Goal: Transaction & Acquisition: Purchase product/service

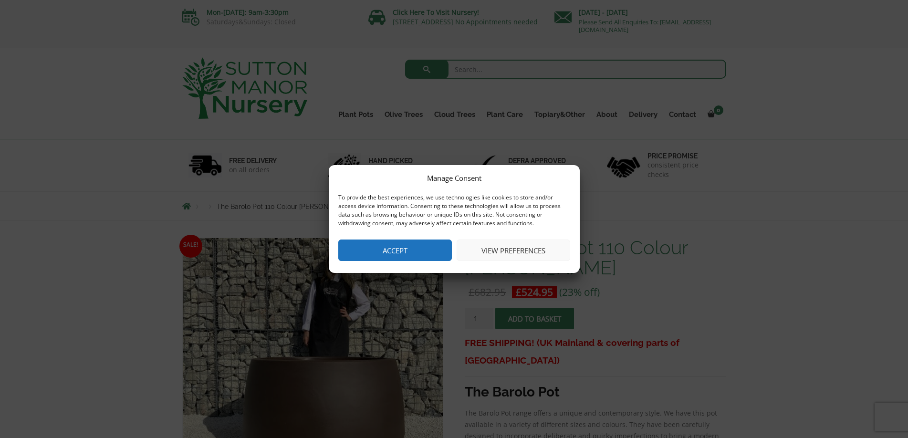
click at [416, 246] on button "Accept" at bounding box center [395, 249] width 114 height 21
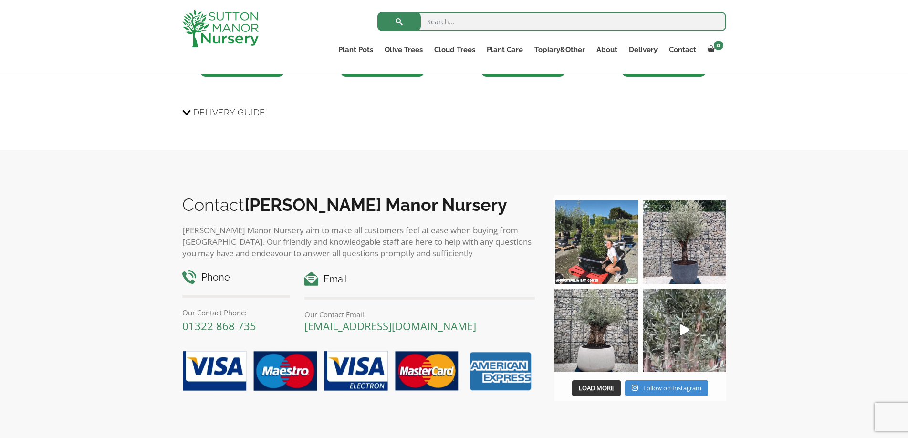
scroll to position [811, 0]
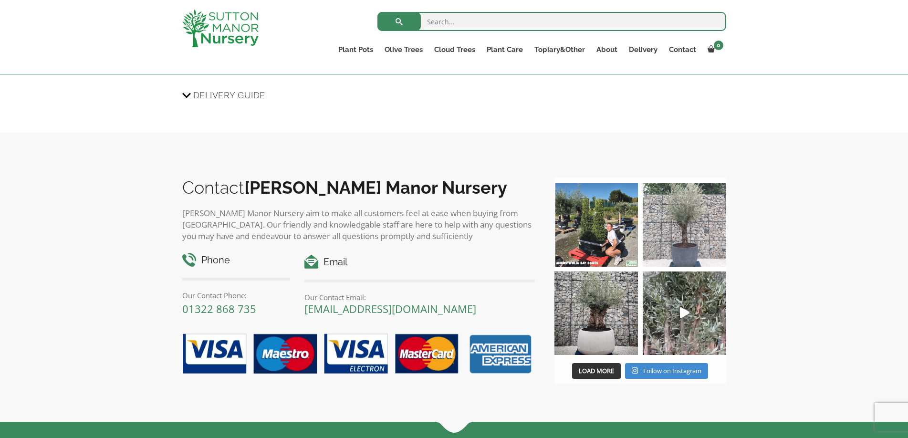
click at [688, 210] on img at bounding box center [684, 224] width 83 height 83
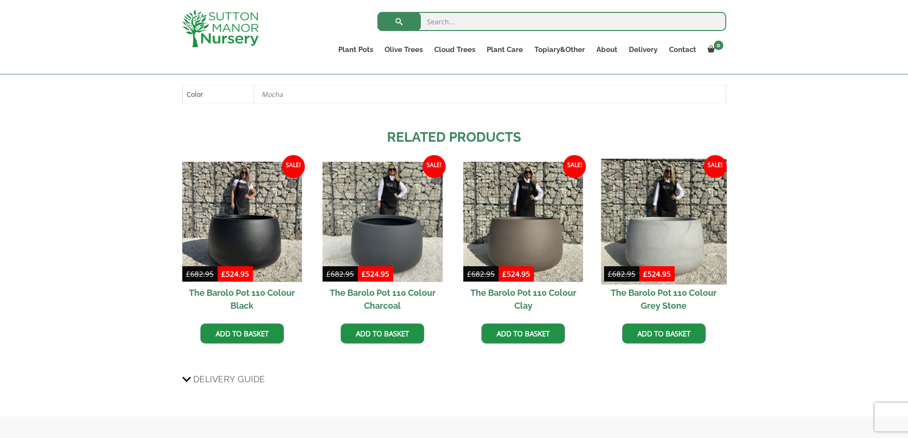
scroll to position [525, 0]
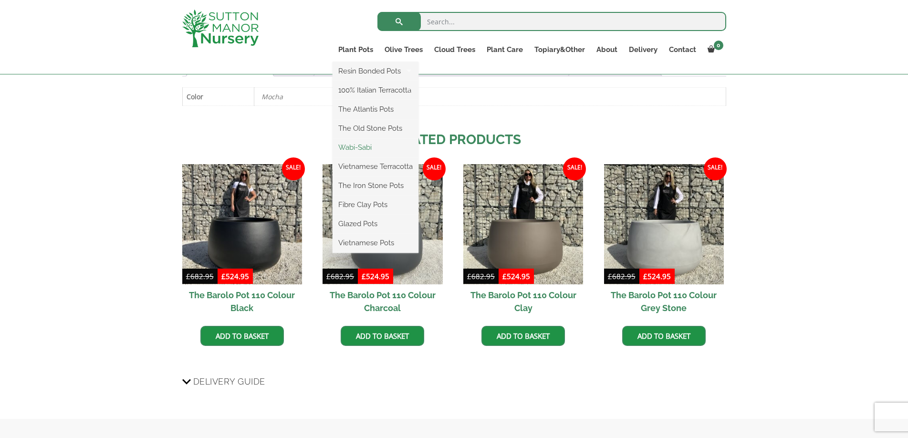
click at [359, 146] on link "Wabi-Sabi" at bounding box center [376, 147] width 86 height 14
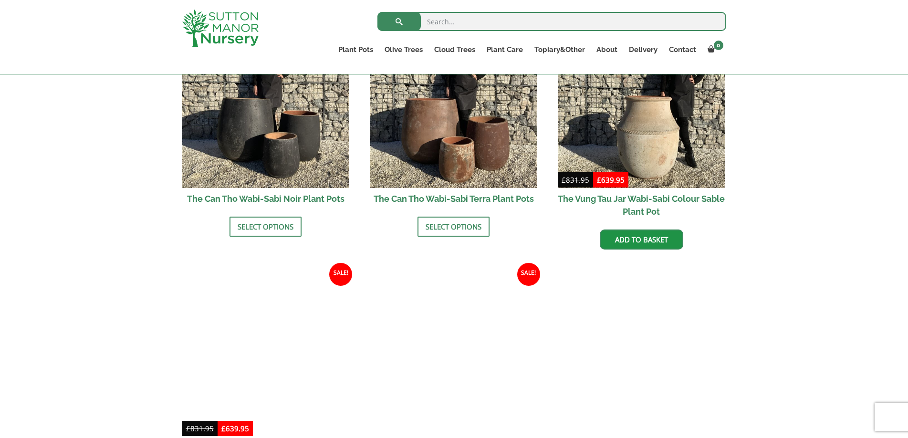
scroll to position [906, 0]
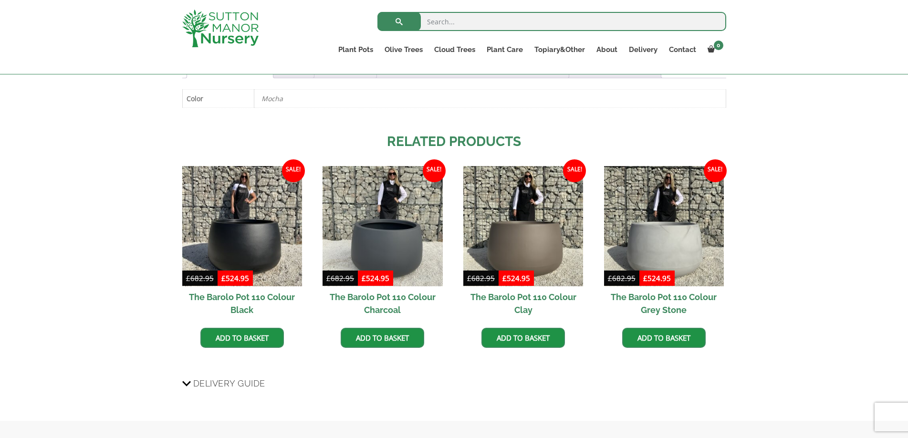
scroll to position [525, 0]
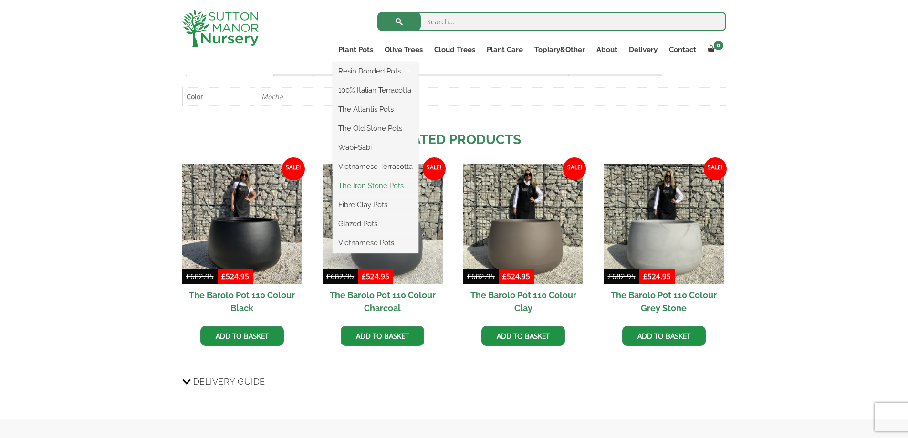
click at [381, 180] on link "The Iron Stone Pots" at bounding box center [376, 185] width 86 height 14
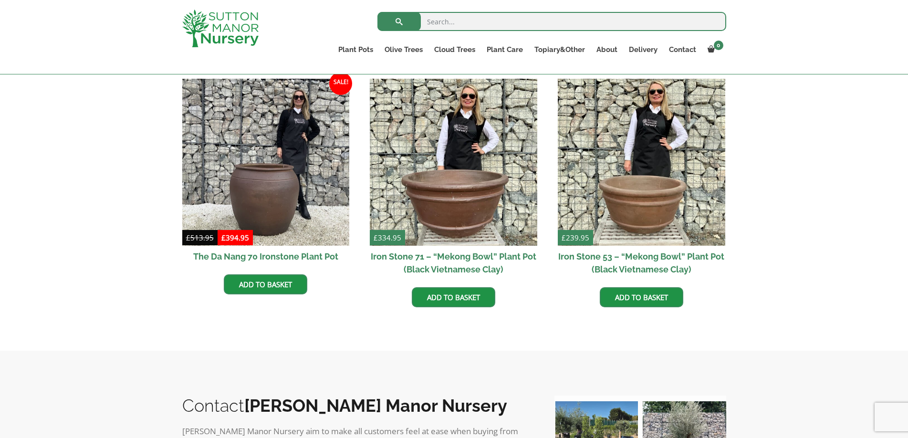
scroll to position [668, 0]
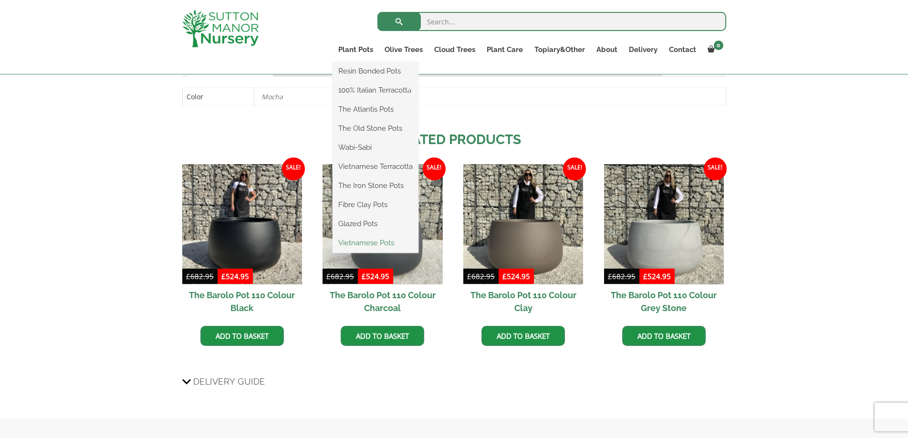
click at [380, 241] on link "Vietnamese Pots" at bounding box center [376, 243] width 86 height 14
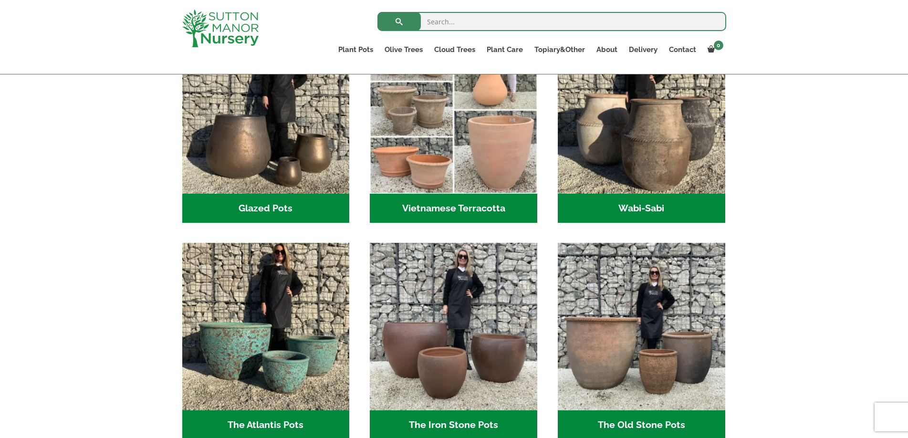
scroll to position [286, 0]
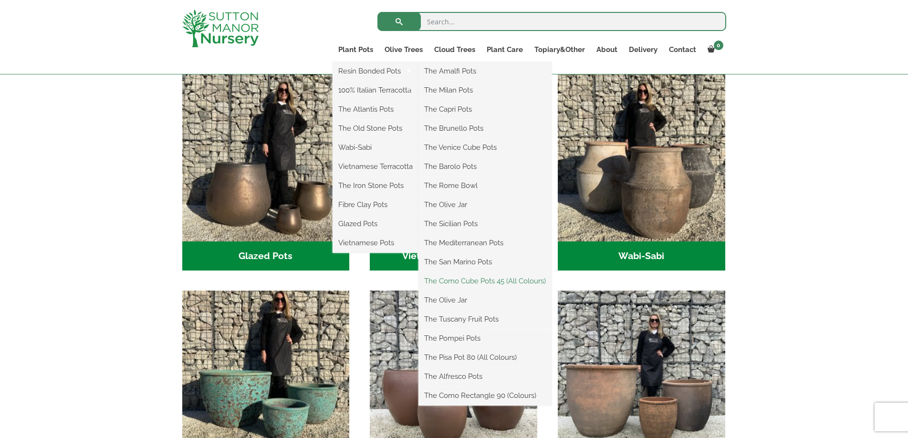
click at [509, 279] on link "The Como Cube Pots 45 (All Colours)" at bounding box center [484, 281] width 133 height 14
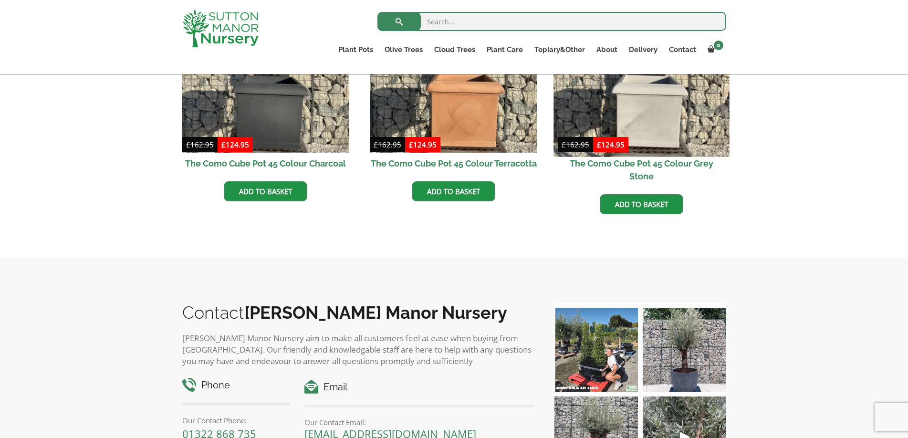
scroll to position [239, 0]
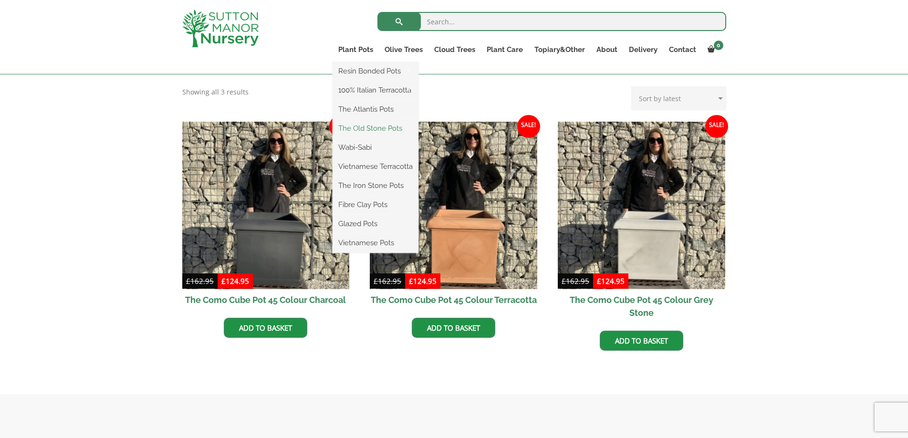
click at [382, 126] on link "The Old Stone Pots" at bounding box center [376, 128] width 86 height 14
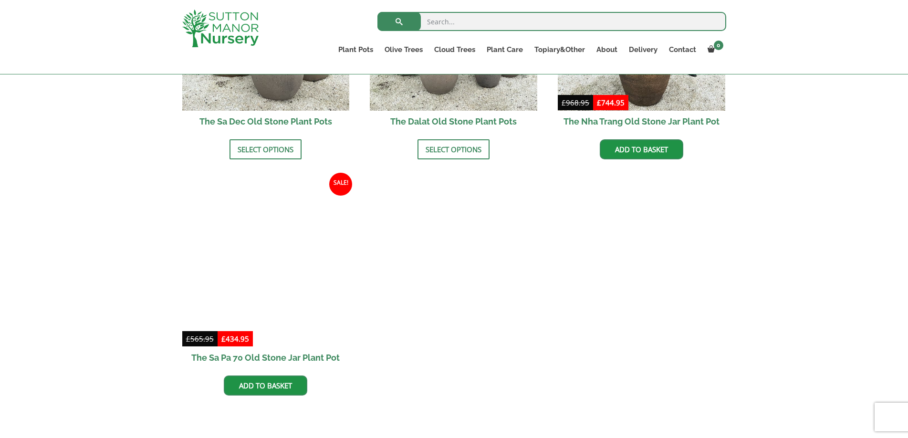
scroll to position [572, 0]
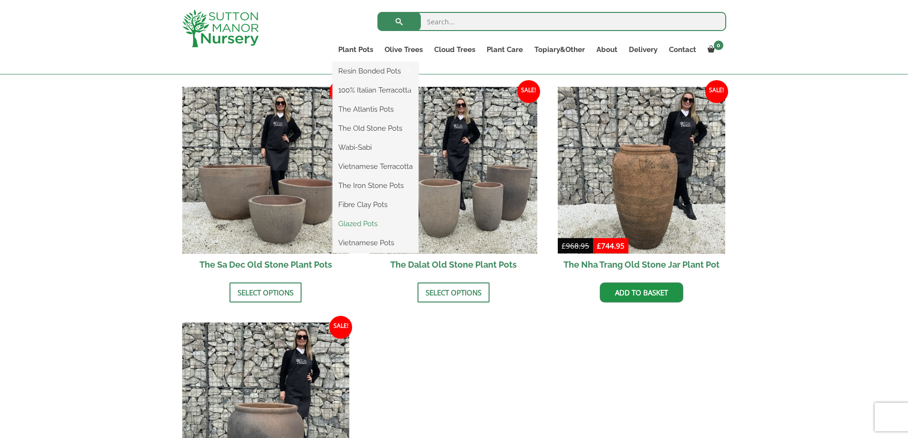
click at [367, 221] on link "Glazed Pots" at bounding box center [376, 224] width 86 height 14
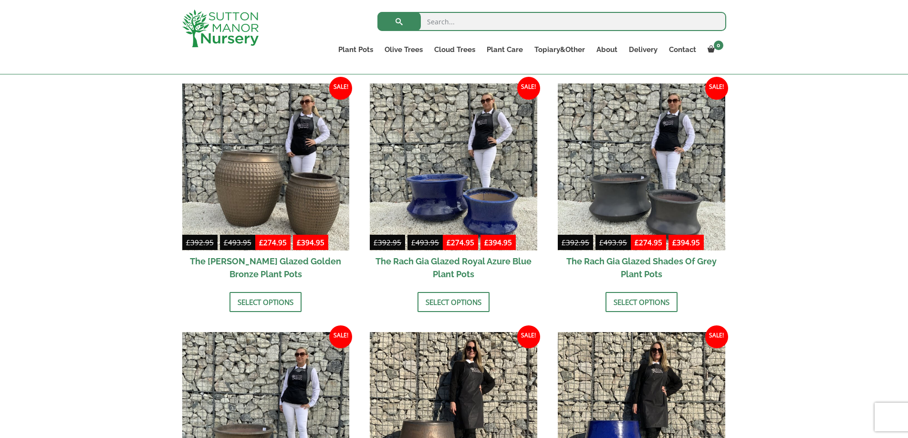
scroll to position [477, 0]
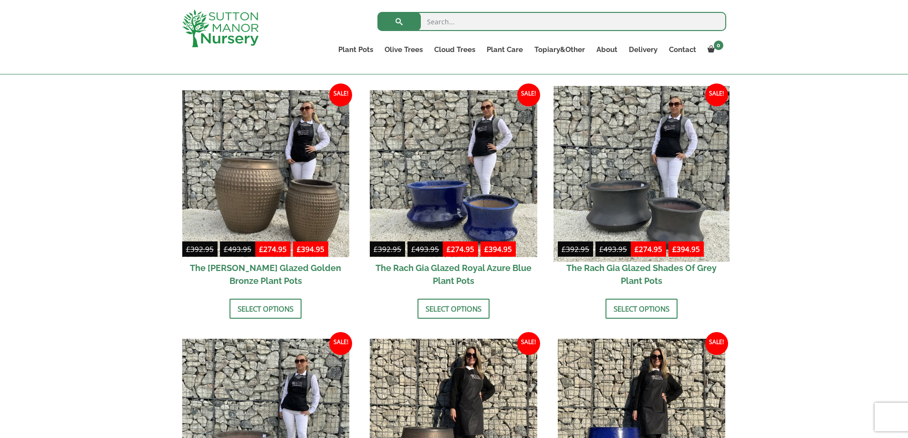
click at [621, 190] on img at bounding box center [641, 174] width 176 height 176
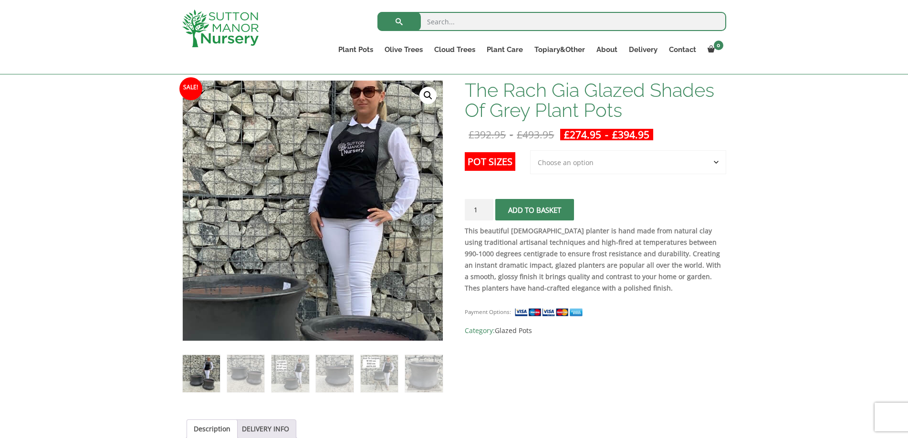
scroll to position [143, 0]
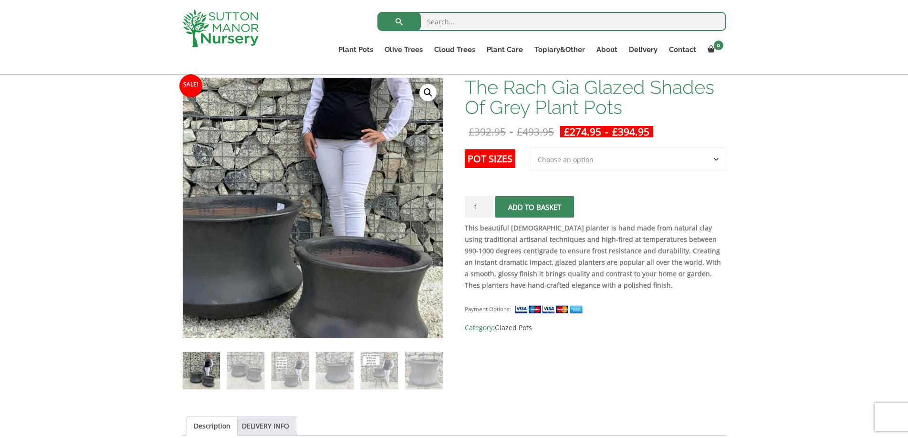
click at [368, 270] on img at bounding box center [278, 180] width 423 height 423
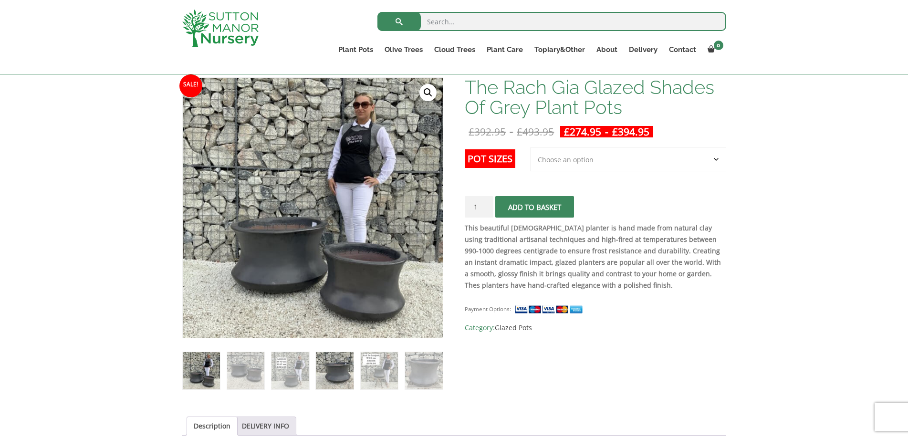
click at [336, 370] on img at bounding box center [335, 371] width 38 height 38
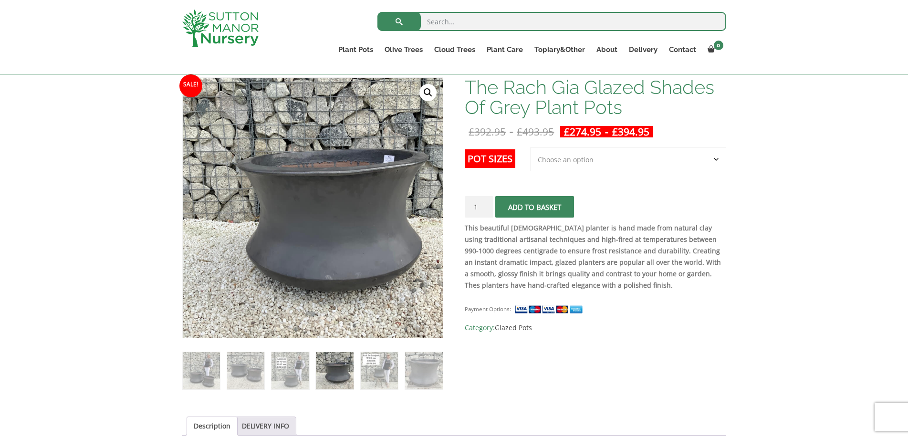
click at [427, 91] on link "🔍" at bounding box center [427, 92] width 17 height 17
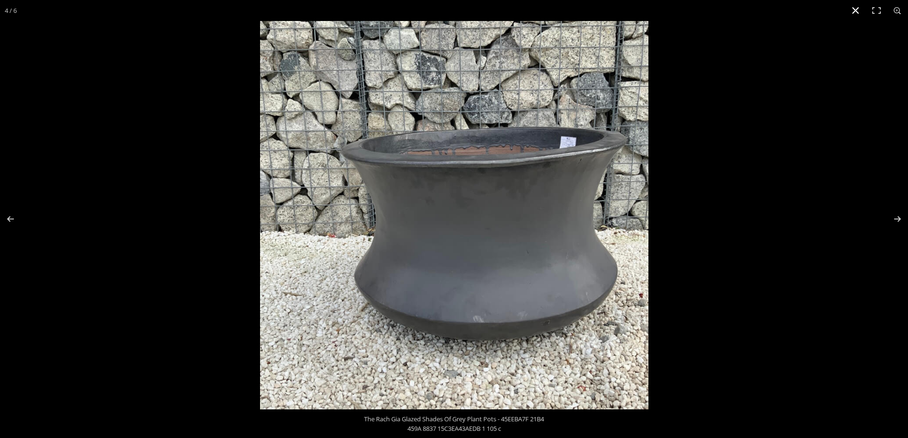
click at [741, 188] on div at bounding box center [714, 240] width 908 height 438
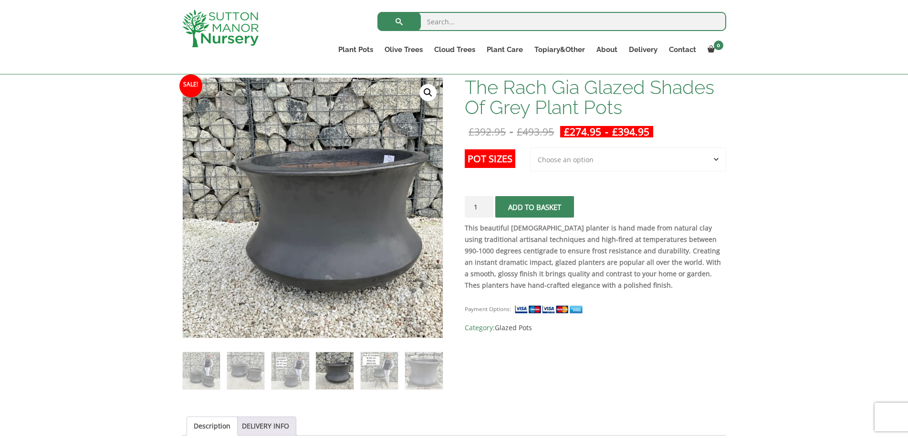
click at [568, 157] on select "Choose an option 2nd to Largest Pot In The Picture Largest pot In The Picture" at bounding box center [628, 159] width 196 height 24
select select "Largest pot In The Picture"
click at [530, 147] on select "Choose an option 2nd to Largest Pot In The Picture Largest pot In The Picture" at bounding box center [628, 159] width 196 height 24
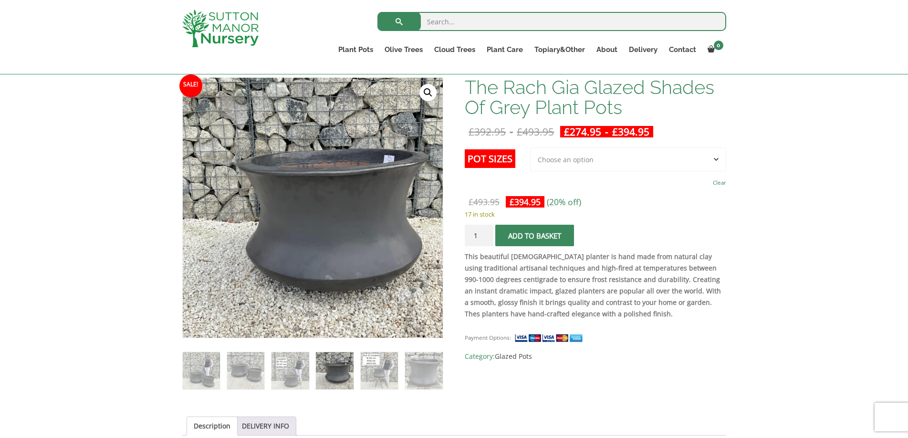
click at [576, 161] on select "Choose an option 2nd to Largest Pot In The Picture Largest pot In The Picture" at bounding box center [628, 159] width 196 height 24
click at [619, 186] on td "Choose an option 2nd to Largest Pot In The Picture Largest pot In The Picture C…" at bounding box center [628, 168] width 196 height 42
click at [491, 157] on label "Pot Sizes" at bounding box center [490, 158] width 51 height 19
click at [530, 157] on select "Choose an option 2nd to Largest Pot In The Picture Largest pot In The Picture" at bounding box center [628, 159] width 196 height 24
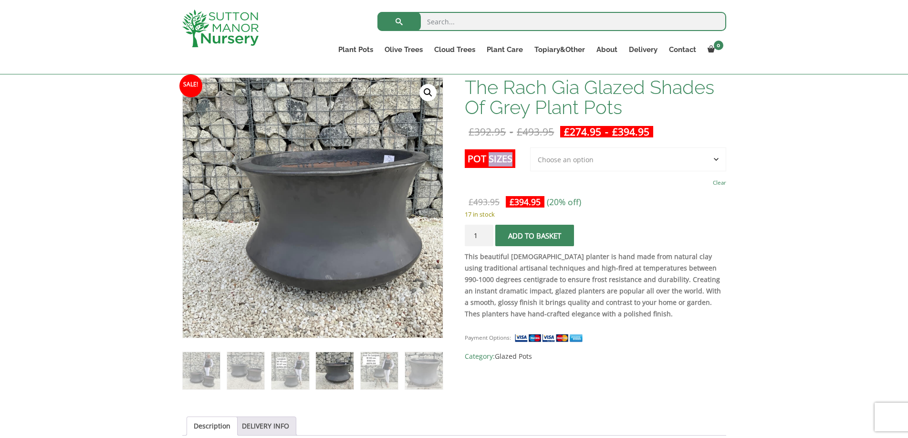
click at [491, 157] on label "Pot Sizes" at bounding box center [490, 158] width 51 height 19
click at [530, 157] on select "Choose an option 2nd to Largest Pot In The Picture Largest pot In The Picture" at bounding box center [628, 159] width 196 height 24
click at [491, 156] on label "Pot Sizes" at bounding box center [490, 158] width 51 height 19
click at [530, 156] on select "Choose an option 2nd to Largest Pot In The Picture Largest pot In The Picture" at bounding box center [628, 159] width 196 height 24
click at [597, 181] on td "Choose an option 2nd to Largest Pot In The Picture Largest pot In The Picture C…" at bounding box center [628, 168] width 196 height 42
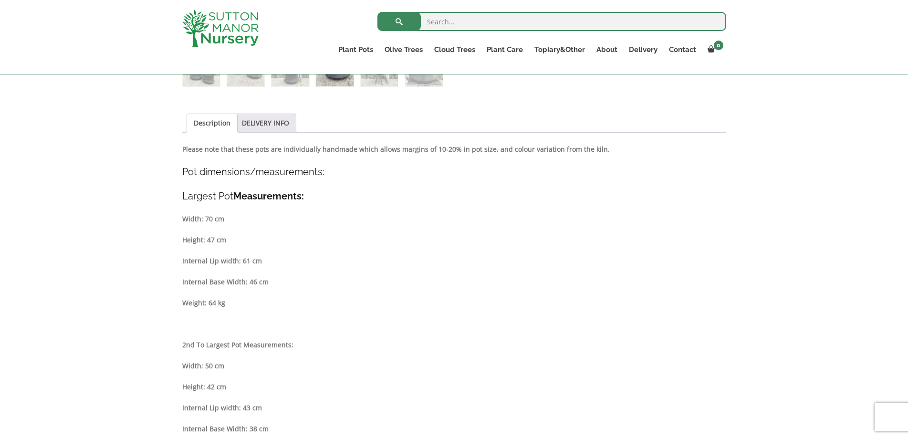
scroll to position [477, 0]
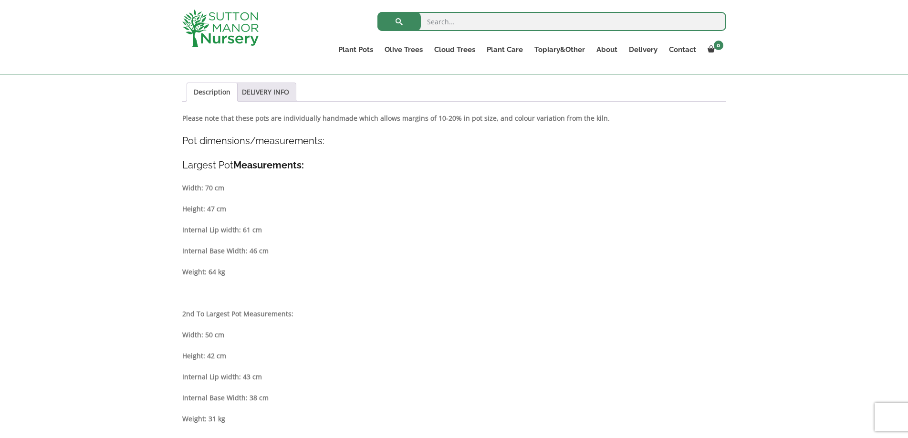
click at [675, 216] on div "Description Please note that these pots are individually handmade which allows …" at bounding box center [454, 274] width 544 height 322
click at [265, 93] on link "DELIVERY INFO" at bounding box center [265, 92] width 47 height 18
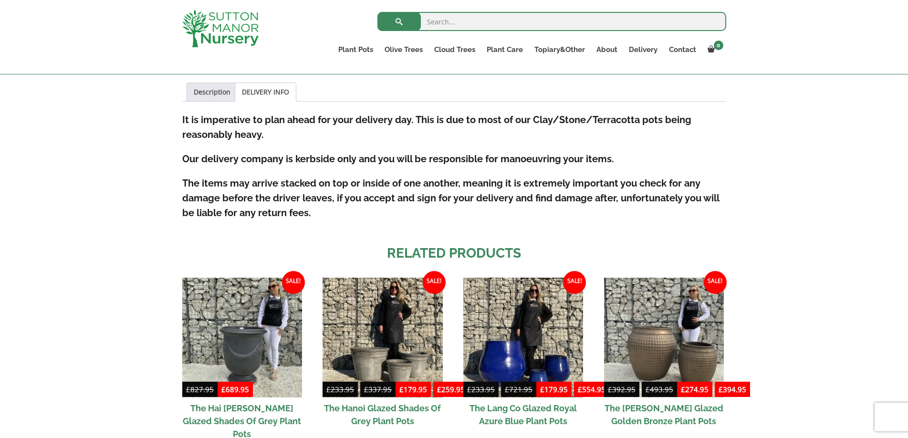
drag, startPoint x: 161, startPoint y: 124, endPoint x: 286, endPoint y: 196, distance: 144.4
click at [320, 223] on div "Sale! 🔍 The Rach Gia Glazed Shades Of Grey Plant Pots £ 392.95 - £ 493.95 £ 274…" at bounding box center [454, 136] width 908 height 818
click at [793, 199] on div "Sale! 🔍 The Rach Gia Glazed Shades Of Grey Plant Pots £ 392.95 - £ 493.95 £ 274…" at bounding box center [454, 136] width 908 height 818
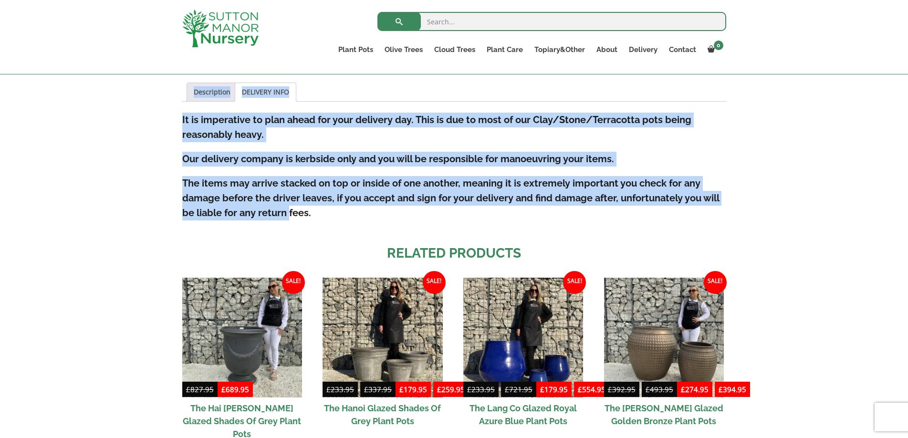
drag, startPoint x: 150, startPoint y: 181, endPoint x: 282, endPoint y: 213, distance: 136.1
click at [289, 220] on div "Sale! 🔍 The Rach Gia Glazed Shades Of Grey Plant Pots £ 392.95 - £ 493.95 £ 274…" at bounding box center [454, 136] width 908 height 818
drag, startPoint x: 282, startPoint y: 212, endPoint x: 254, endPoint y: 195, distance: 33.2
click at [281, 211] on strong "The items may arrive stacked on top or inside of one another, meaning it is ext…" at bounding box center [450, 197] width 537 height 41
drag, startPoint x: 200, startPoint y: 185, endPoint x: 197, endPoint y: 181, distance: 5.4
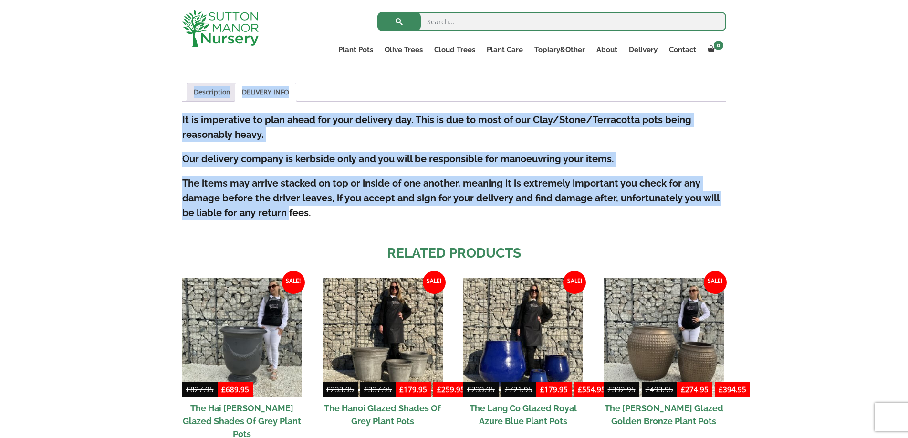
click at [200, 185] on strong "The items may arrive stacked on top or inside of one another, meaning it is ext…" at bounding box center [450, 197] width 537 height 41
click at [192, 179] on strong "The items may arrive stacked on top or inside of one another, meaning it is ext…" at bounding box center [450, 197] width 537 height 41
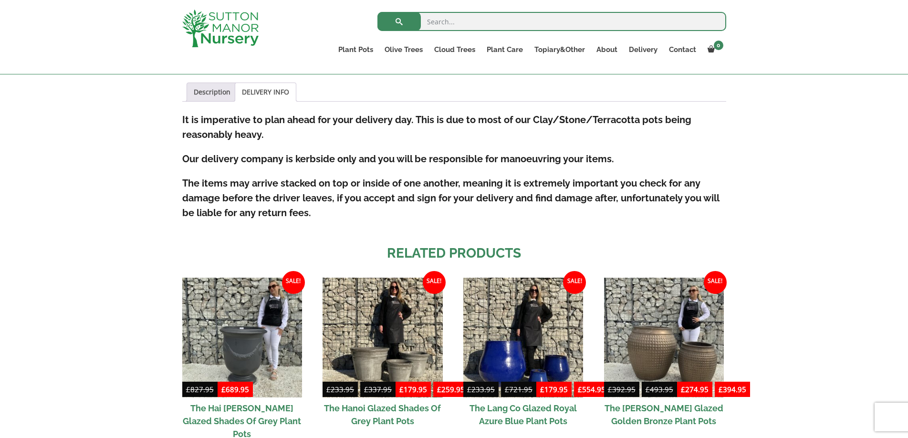
drag, startPoint x: 183, startPoint y: 183, endPoint x: 269, endPoint y: 205, distance: 89.1
click at [319, 216] on h4 "The items may arrive stacked on top or inside of one another, meaning it is ext…" at bounding box center [454, 198] width 544 height 44
click at [789, 203] on div "Sale! 🔍 The Rach Gia Glazed Shades Of Grey Plant Pots £ 392.95 - £ 493.95 £ 274…" at bounding box center [454, 136] width 908 height 818
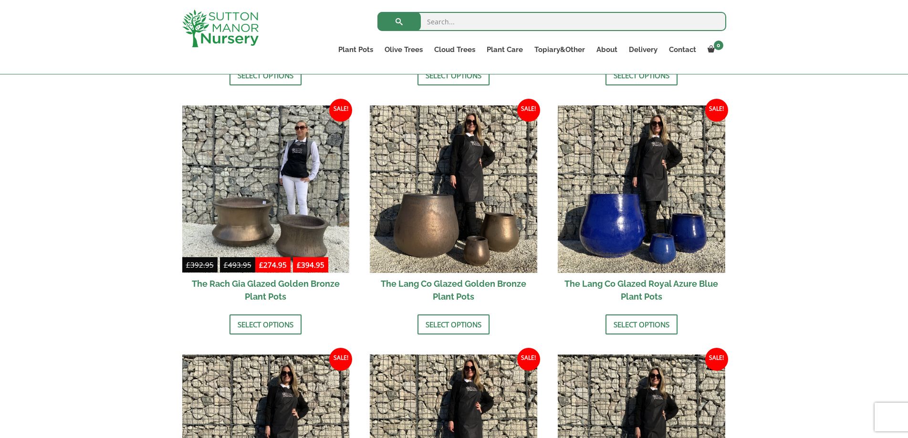
scroll to position [906, 0]
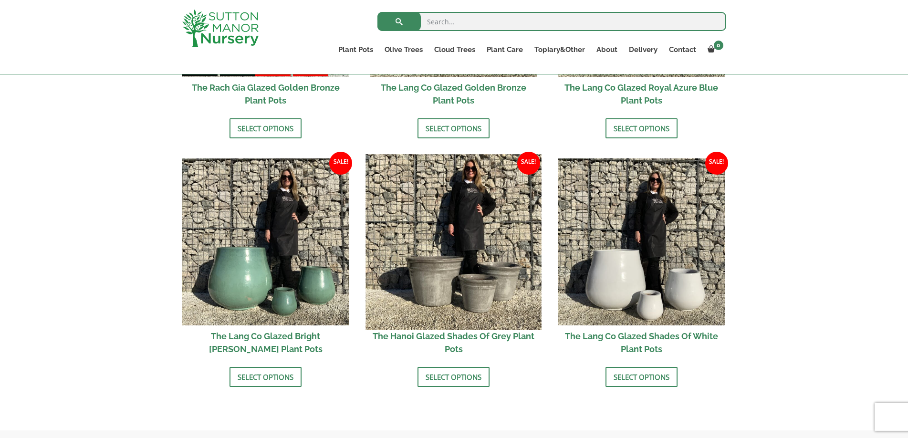
click at [420, 264] on img at bounding box center [454, 242] width 176 height 176
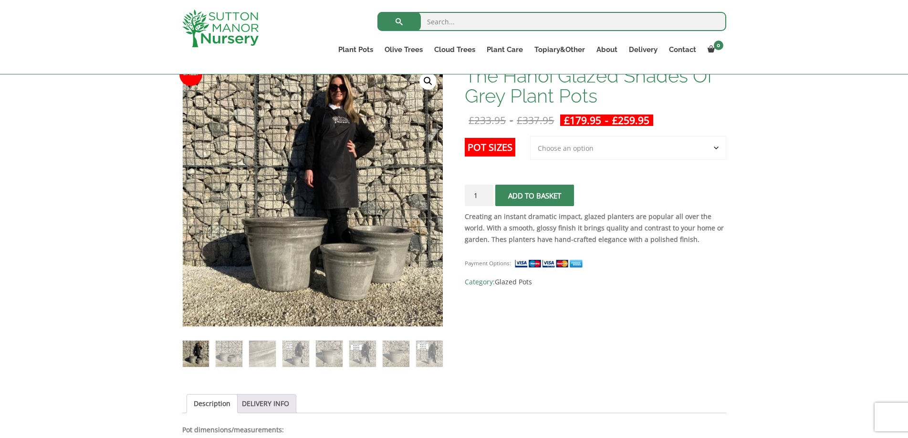
scroll to position [191, 0]
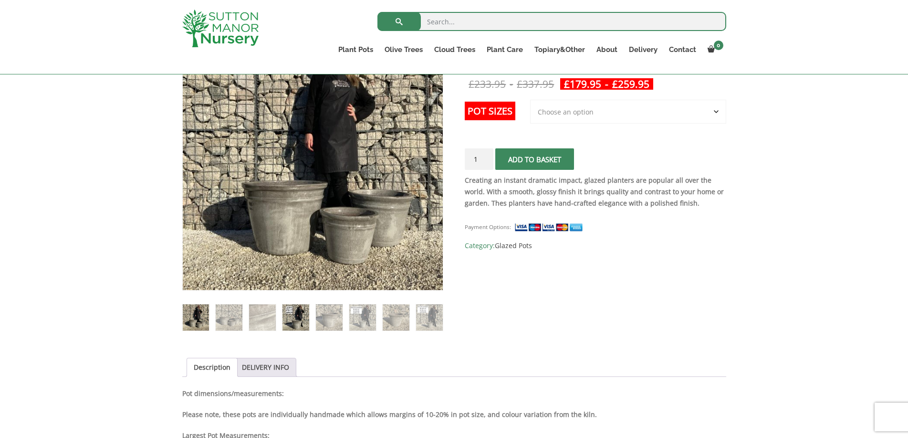
click at [291, 318] on img at bounding box center [295, 317] width 26 height 26
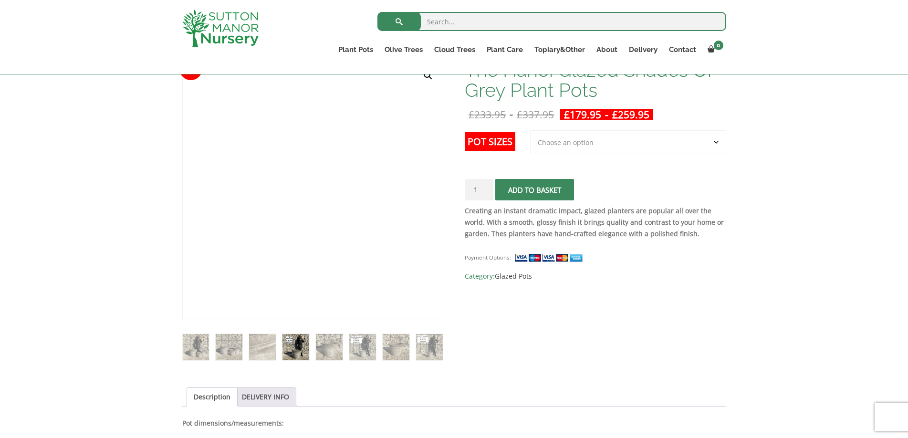
scroll to position [143, 0]
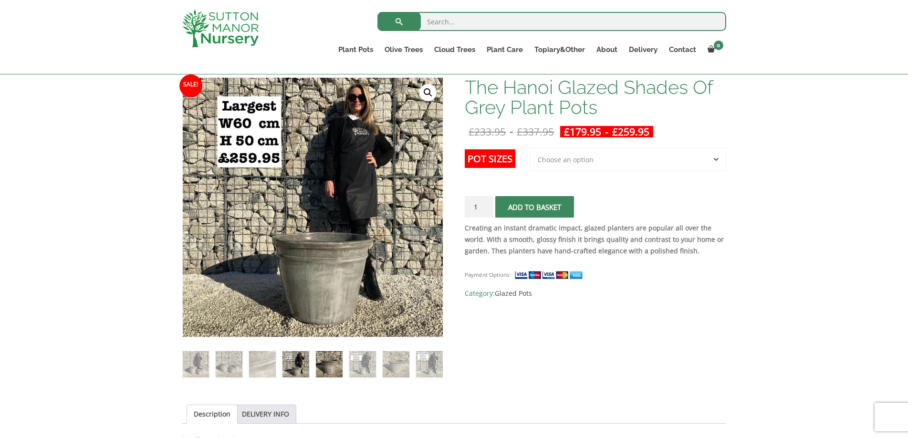
click at [337, 361] on img at bounding box center [329, 364] width 26 height 26
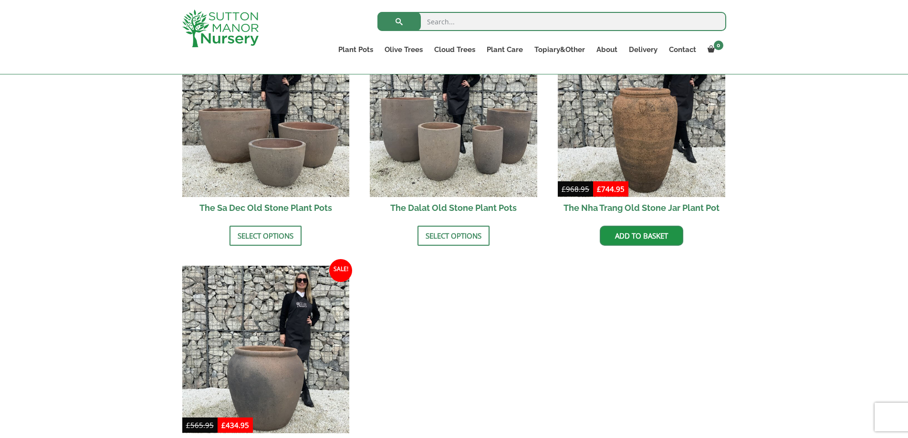
scroll to position [746, 0]
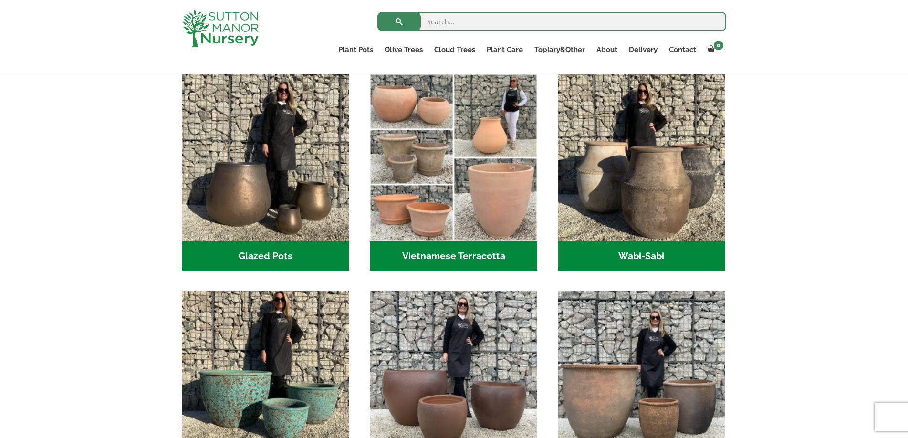
scroll to position [477, 0]
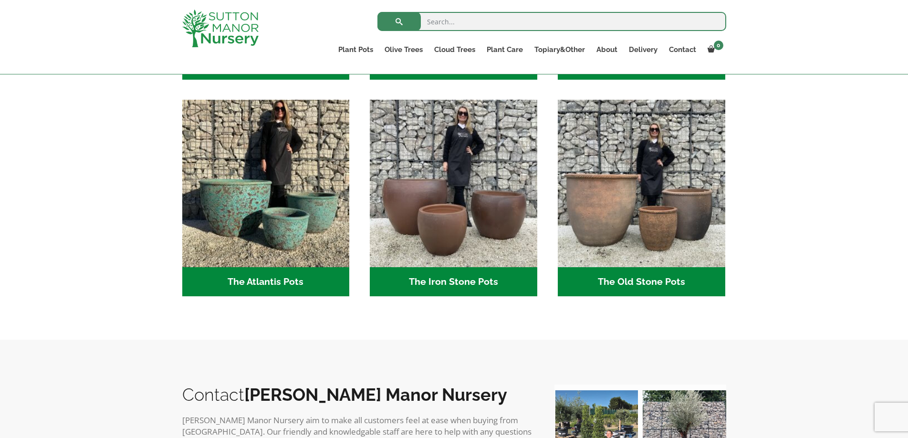
click at [638, 282] on h2 "The Old Stone Pots (7)" at bounding box center [641, 282] width 167 height 30
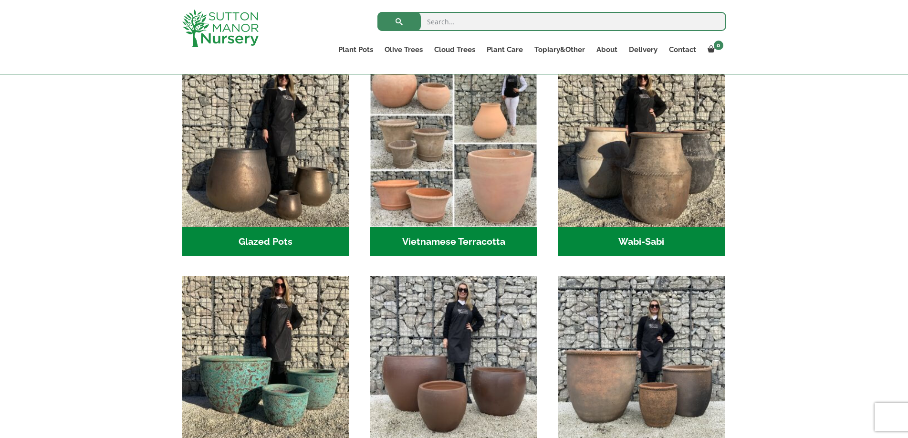
scroll to position [239, 0]
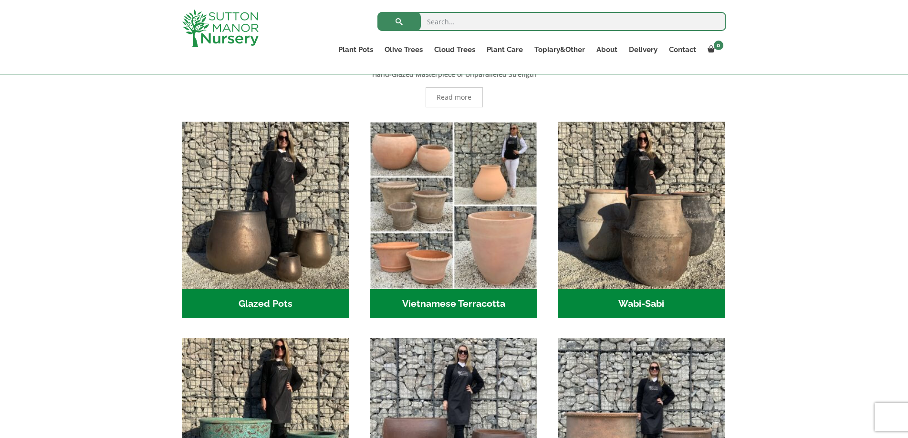
click at [238, 301] on h2 "Glazed Pots (12)" at bounding box center [265, 304] width 167 height 30
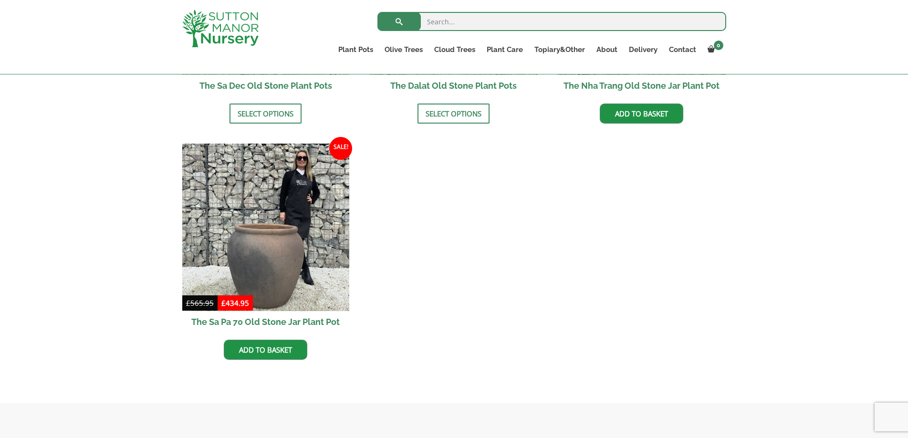
scroll to position [763, 0]
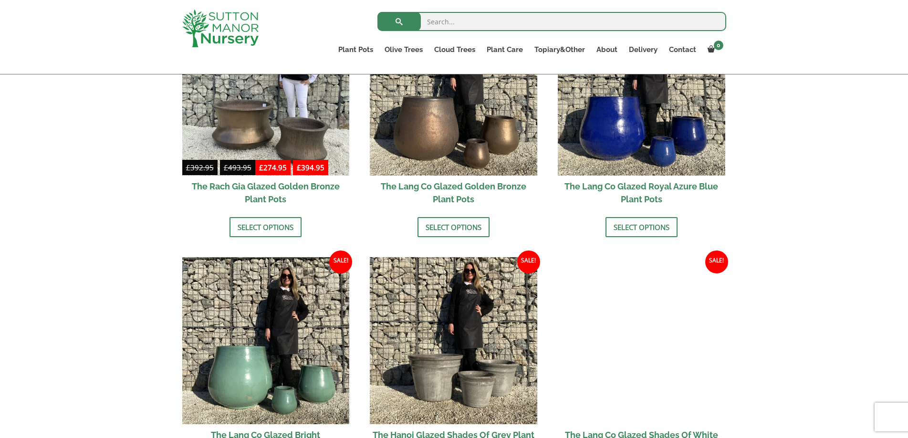
scroll to position [811, 0]
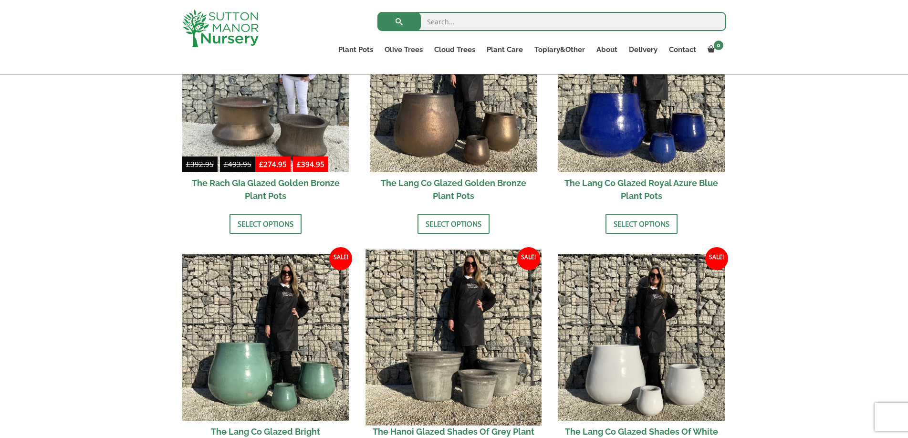
click at [439, 366] on img at bounding box center [454, 337] width 176 height 176
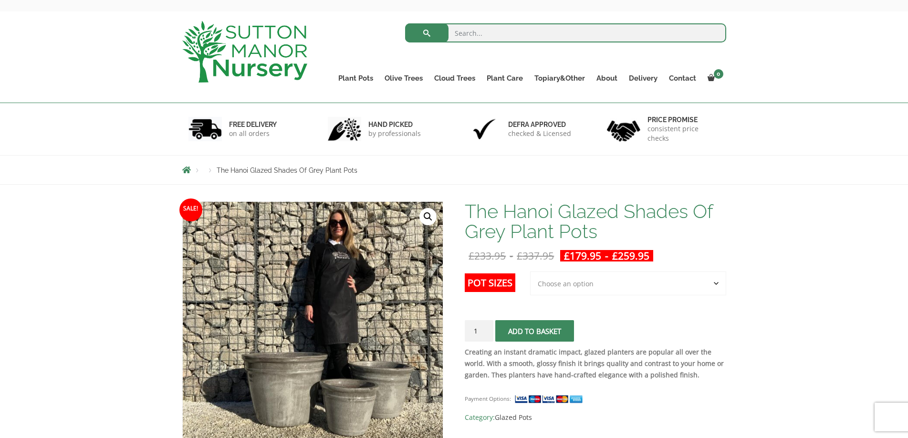
scroll to position [143, 0]
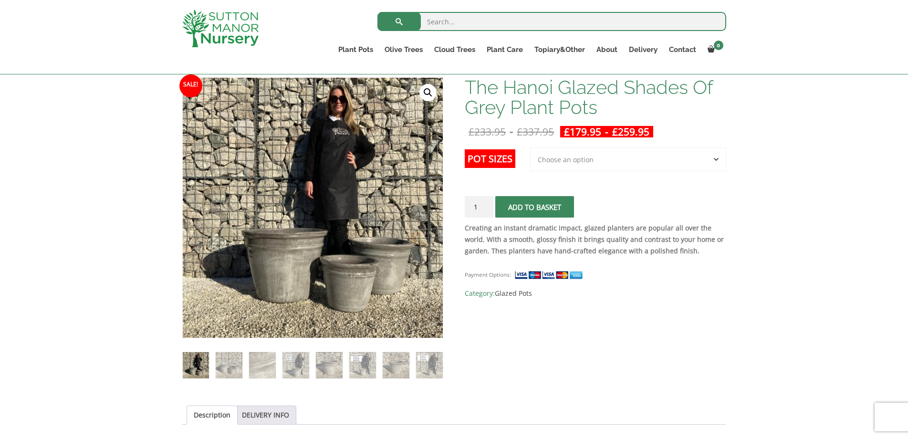
click at [596, 161] on select "Choose an option 3rd to Largest Pot In The Picture 2nd to Largest Pot In The Pi…" at bounding box center [628, 159] width 196 height 24
select select "Largest pot In The Picture"
click at [530, 147] on select "Choose an option 3rd to Largest Pot In The Picture 2nd to Largest Pot In The Pi…" at bounding box center [628, 159] width 196 height 24
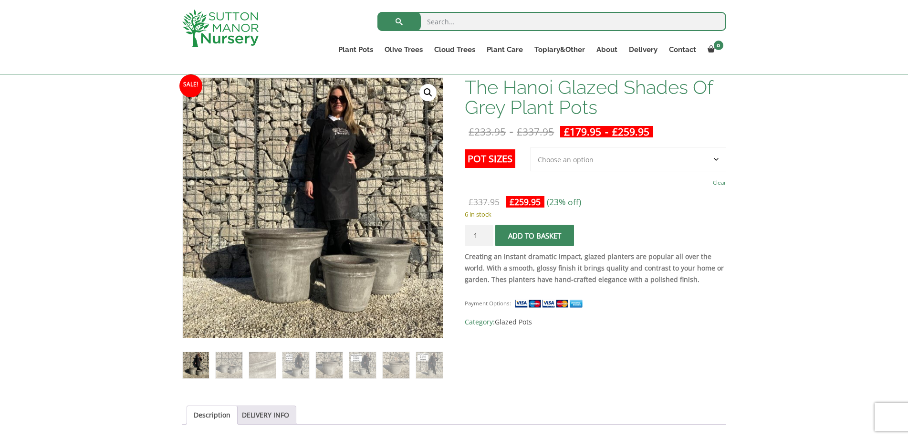
click at [656, 209] on p "6 in stock" at bounding box center [595, 213] width 261 height 11
click at [612, 285] on div "Creating an instant dramatic impact, glazed planters are popular all over the w…" at bounding box center [595, 270] width 261 height 39
click at [520, 323] on link "Glazed Pots" at bounding box center [513, 321] width 37 height 9
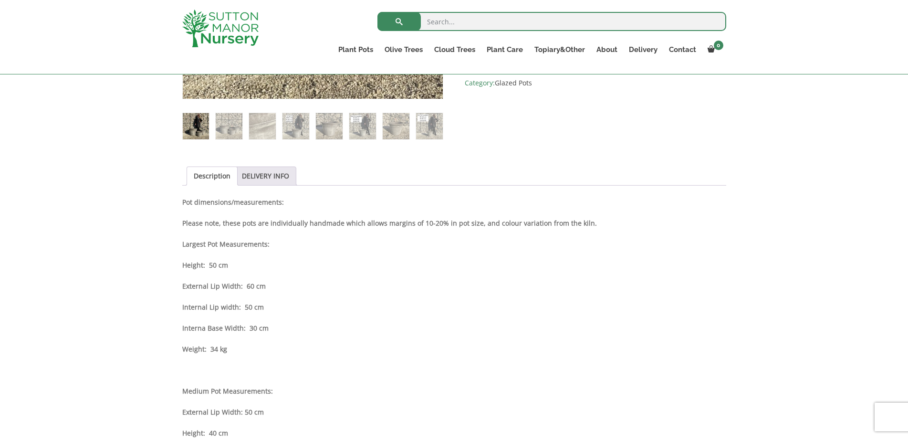
scroll to position [382, 0]
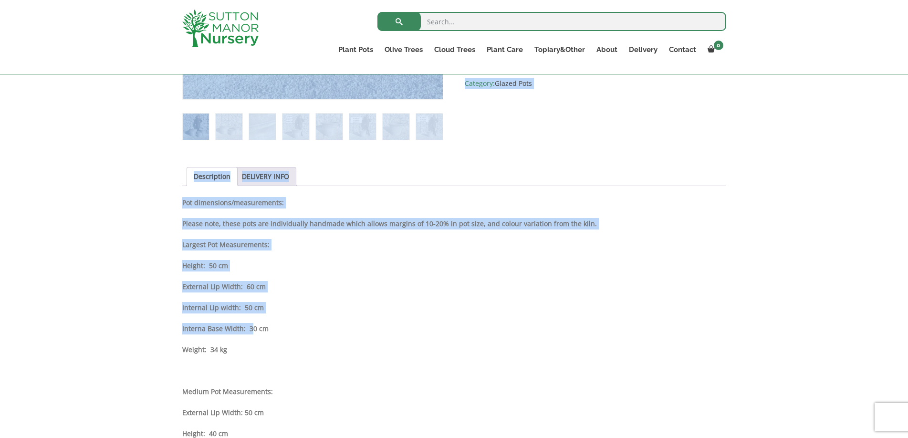
drag, startPoint x: 169, startPoint y: 224, endPoint x: 250, endPoint y: 329, distance: 133.0
click at [250, 329] on div "Sale! 🔍 The Hanoi Glazed Shades Of Grey Plant Pots £ 233.95 - £ 337.95 £ 179.95…" at bounding box center [454, 391] width 908 height 1139
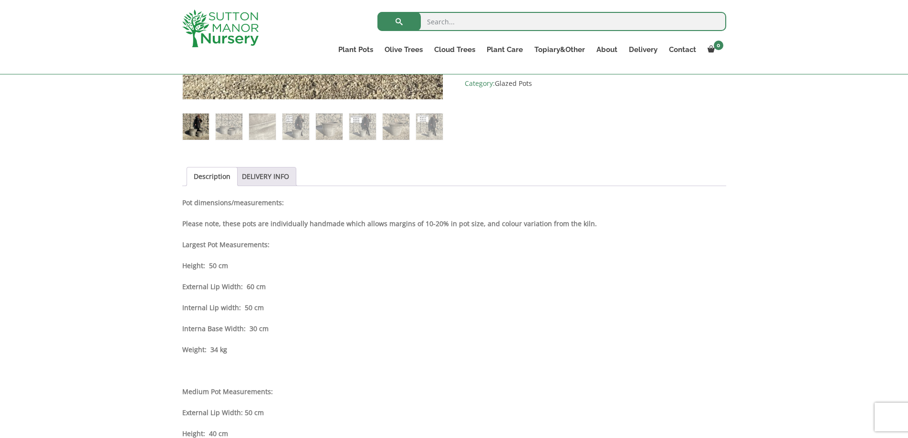
drag, startPoint x: 290, startPoint y: 315, endPoint x: 280, endPoint y: 346, distance: 32.7
click at [289, 316] on div "Description Pot dimensions/measurements: Please note, these pots are individual…" at bounding box center [454, 428] width 544 height 462
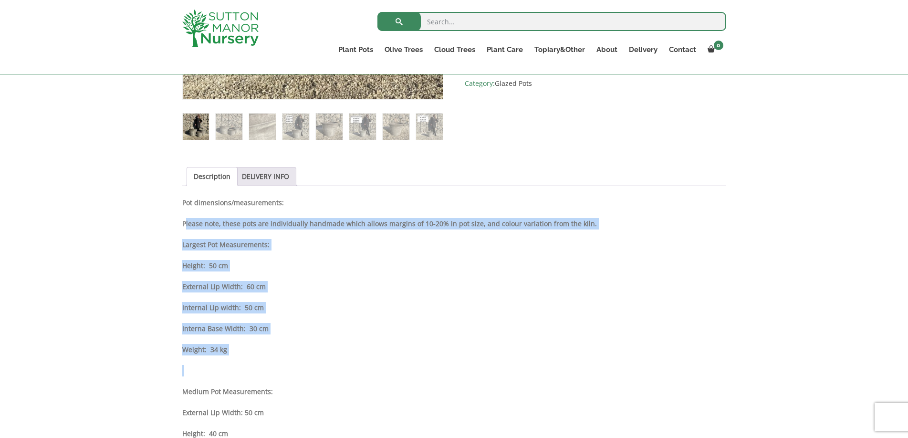
drag, startPoint x: 240, startPoint y: 356, endPoint x: 184, endPoint y: 223, distance: 144.3
click at [184, 223] on div "Description Pot dimensions/measurements: Please note, these pots are individual…" at bounding box center [454, 428] width 544 height 462
click at [517, 334] on div "Description Pot dimensions/measurements: Please note, these pots are individual…" at bounding box center [454, 428] width 544 height 462
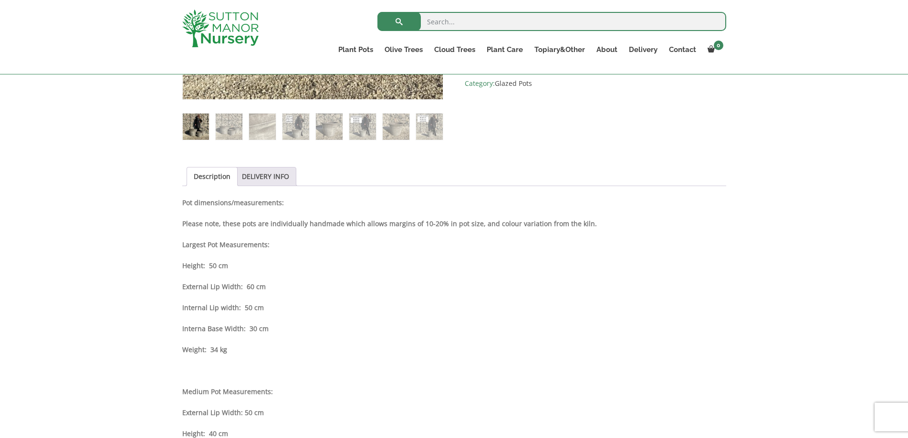
scroll to position [525, 0]
